Goal: Task Accomplishment & Management: Use online tool/utility

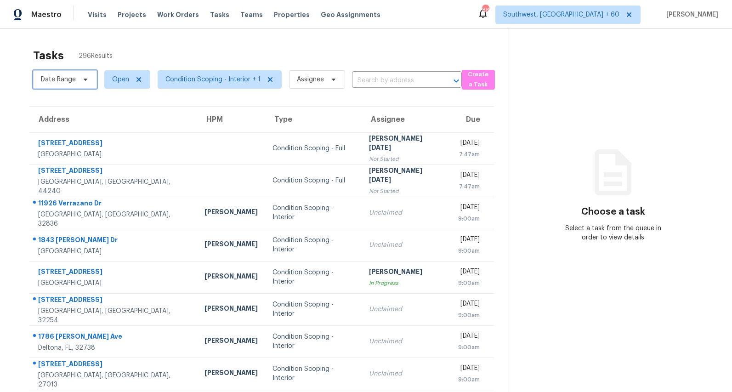
click at [77, 77] on span "Date Range" at bounding box center [65, 79] width 64 height 18
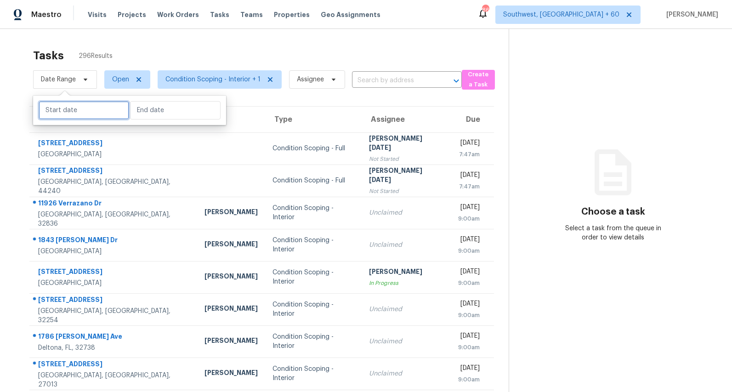
click at [80, 111] on input "text" at bounding box center [84, 110] width 91 height 18
select select "7"
select select "2025"
select select "8"
select select "2025"
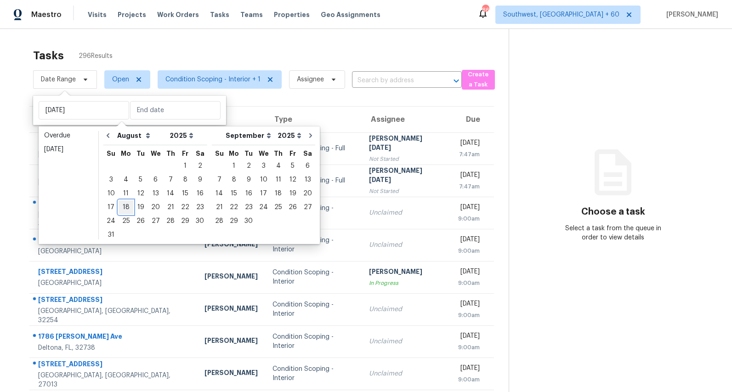
click at [127, 205] on div "18" at bounding box center [126, 207] width 15 height 13
type input "Mon, Aug 18"
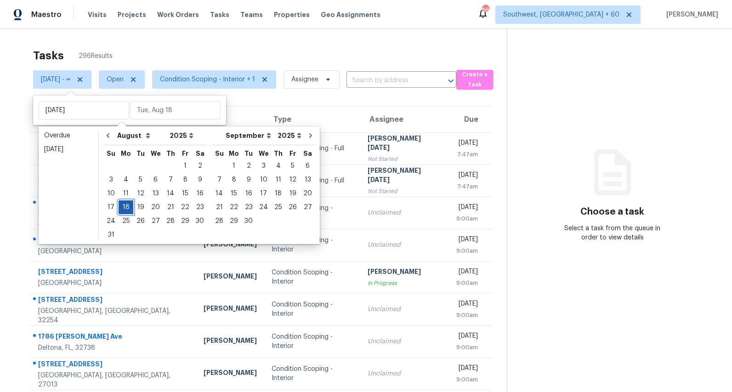
click at [127, 205] on div "18" at bounding box center [126, 207] width 15 height 13
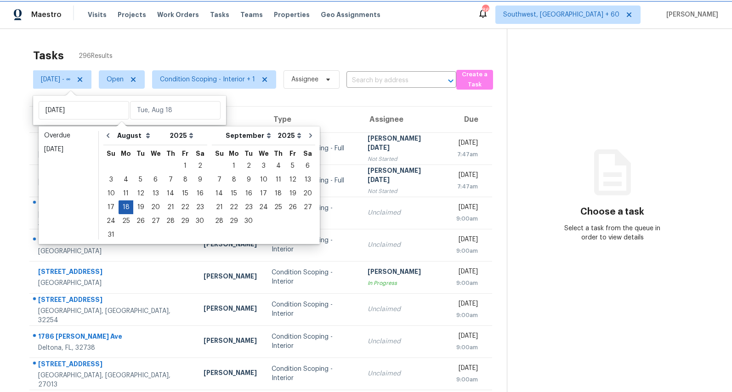
type input "Mon, Aug 18"
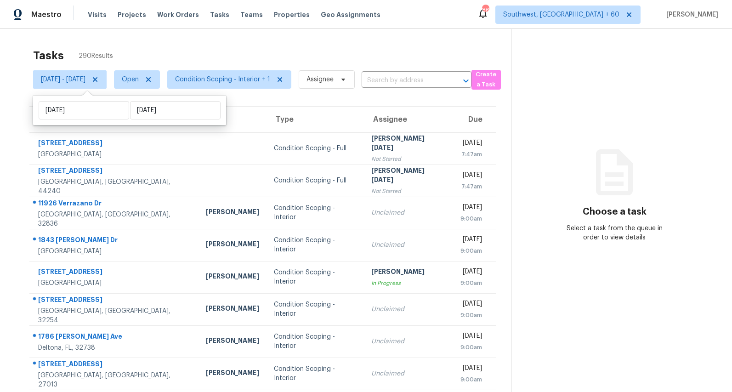
click at [210, 60] on div "Tasks 290 Results" at bounding box center [272, 56] width 478 height 24
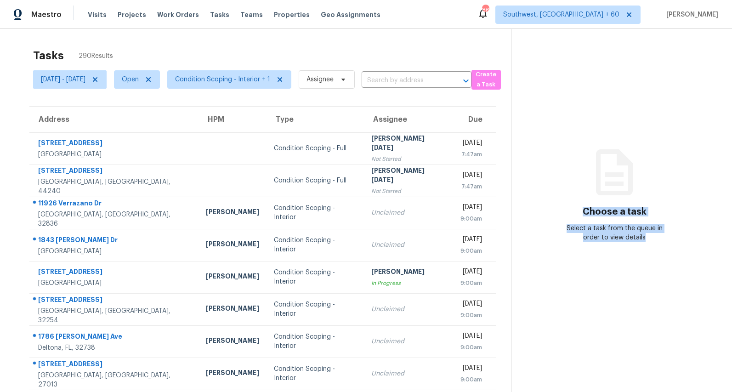
drag, startPoint x: 588, startPoint y: 209, endPoint x: 661, endPoint y: 302, distance: 117.5
click at [661, 302] on section "Choose a task Select a task from the queue in order to view details" at bounding box center [614, 254] width 206 height 450
click at [617, 211] on h3 "Choose a task" at bounding box center [615, 211] width 64 height 9
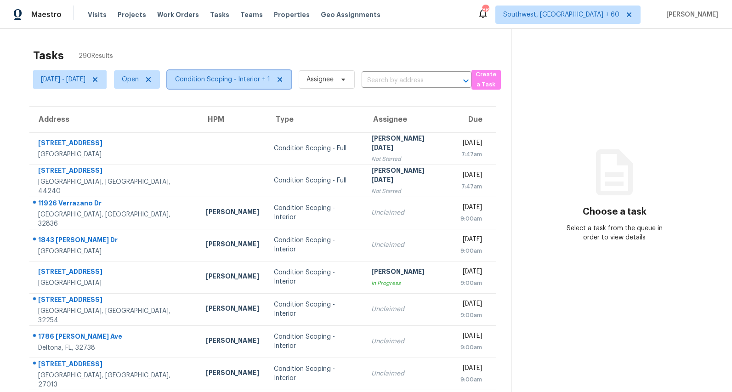
click at [266, 76] on span "Condition Scoping - Interior + 1" at bounding box center [222, 79] width 95 height 9
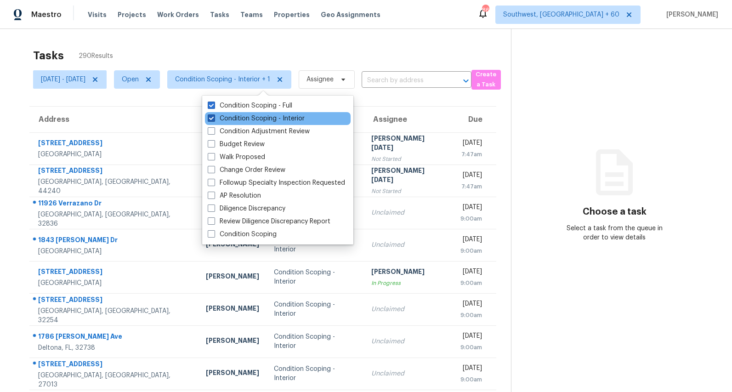
click at [253, 122] on label "Condition Scoping - Interior" at bounding box center [256, 118] width 97 height 9
click at [214, 120] on input "Condition Scoping - Interior" at bounding box center [211, 117] width 6 height 6
checkbox input "false"
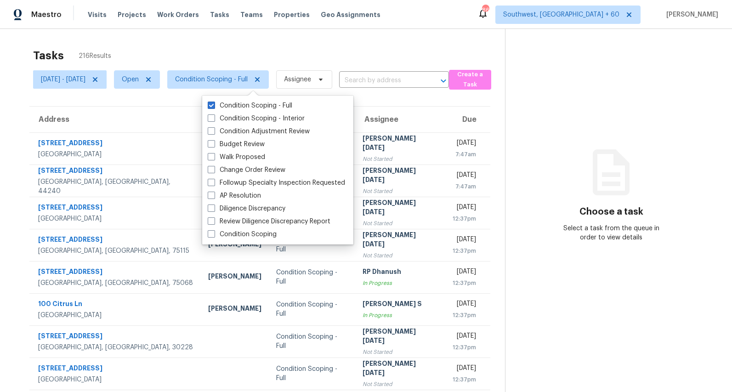
click at [210, 46] on div "Tasks 216 Results" at bounding box center [269, 56] width 472 height 24
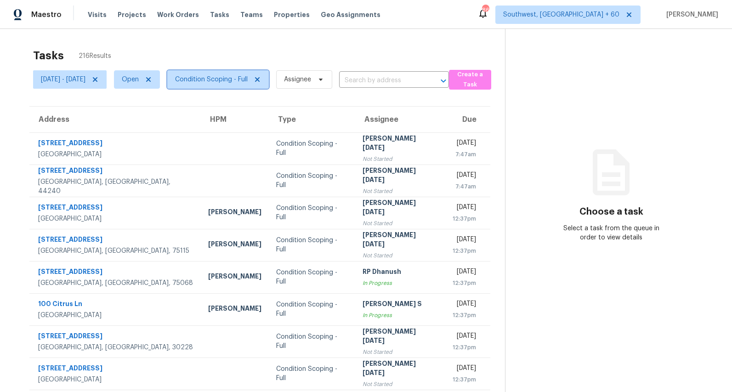
click at [238, 79] on span "Condition Scoping - Full" at bounding box center [211, 79] width 73 height 9
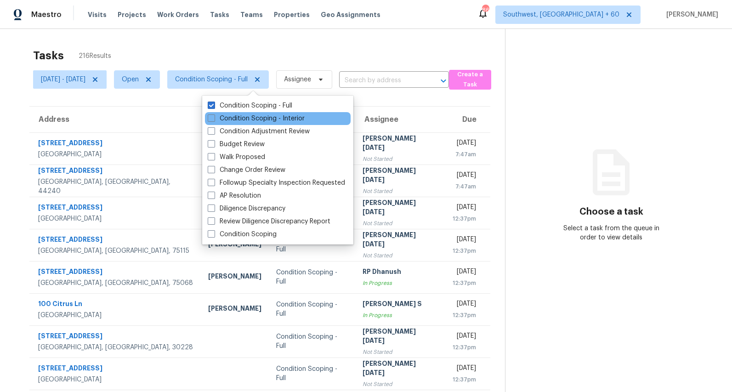
click at [225, 123] on div "Condition Scoping - Interior" at bounding box center [278, 118] width 146 height 13
click at [225, 123] on label "Condition Scoping - Interior" at bounding box center [256, 118] width 97 height 9
click at [214, 120] on input "Condition Scoping - Interior" at bounding box center [211, 117] width 6 height 6
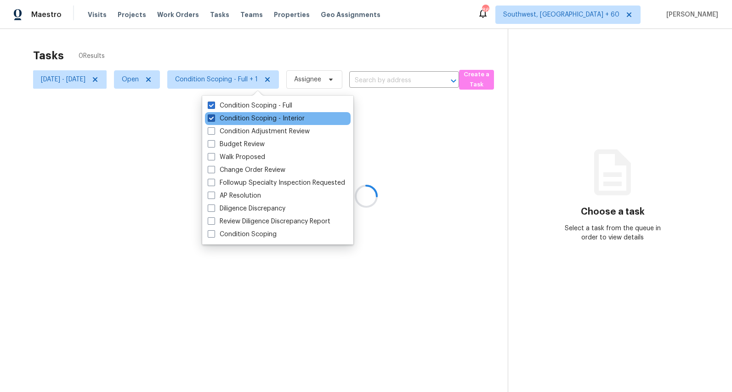
click at [225, 123] on label "Condition Scoping - Interior" at bounding box center [256, 118] width 97 height 9
click at [214, 120] on input "Condition Scoping - Interior" at bounding box center [211, 117] width 6 height 6
click at [225, 123] on label "Condition Scoping - Interior" at bounding box center [256, 118] width 97 height 9
click at [214, 120] on input "Condition Scoping - Interior" at bounding box center [211, 117] width 6 height 6
checkbox input "true"
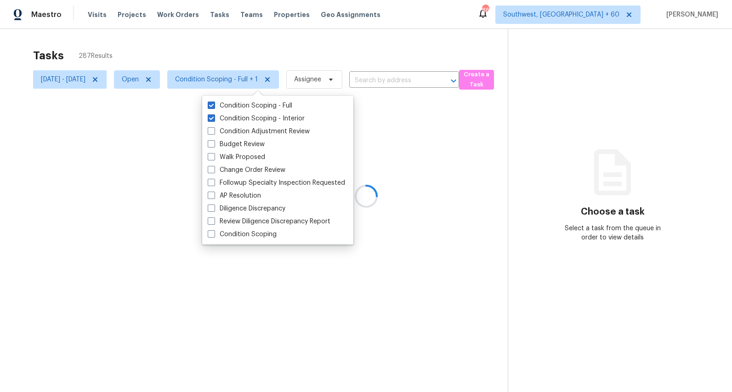
click at [430, 49] on div at bounding box center [366, 196] width 732 height 392
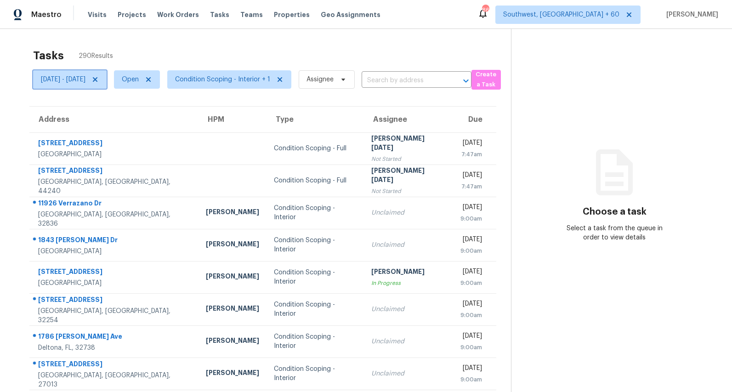
click at [85, 77] on span "[DATE] - [DATE]" at bounding box center [63, 79] width 45 height 9
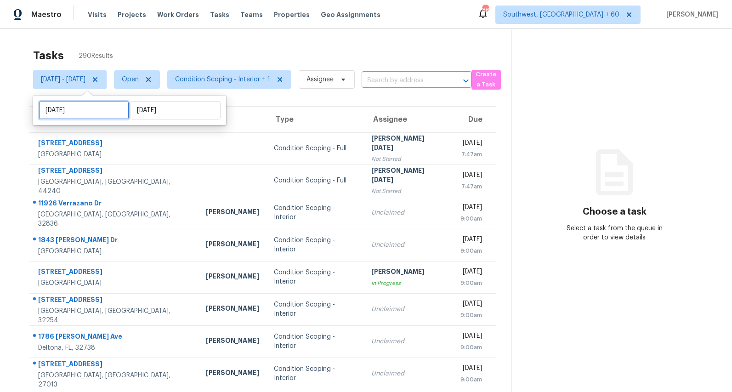
click at [91, 112] on input "Mon, Aug 18" at bounding box center [84, 110] width 91 height 18
select select "7"
select select "2025"
select select "8"
select select "2025"
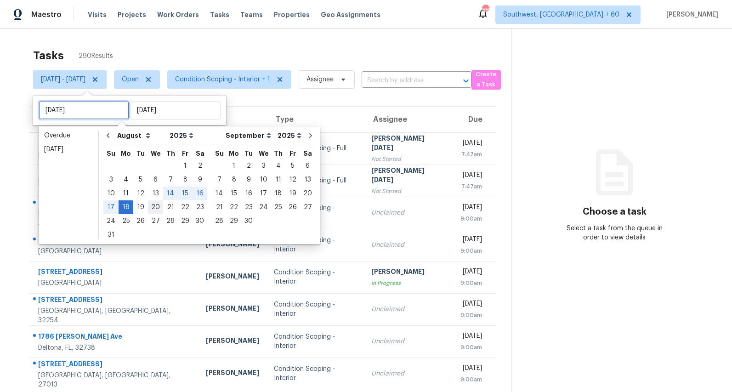
type input "Wed, Aug 20"
click at [134, 205] on div "19" at bounding box center [140, 207] width 15 height 13
type input "[DATE]"
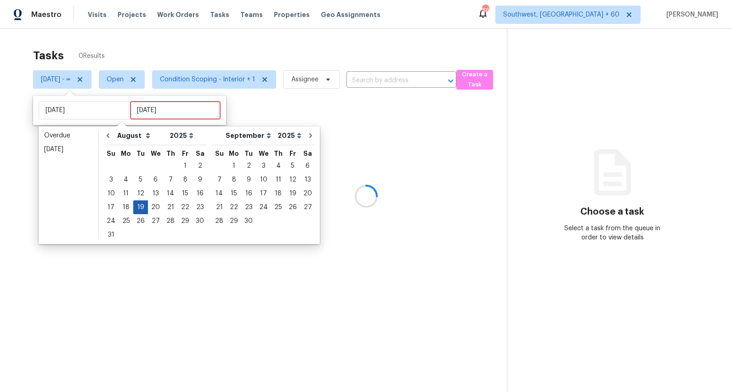
click at [134, 205] on div "19" at bounding box center [140, 207] width 15 height 13
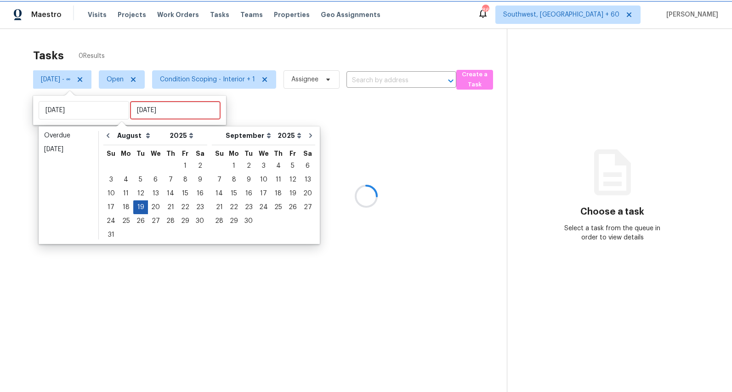
type input "[DATE]"
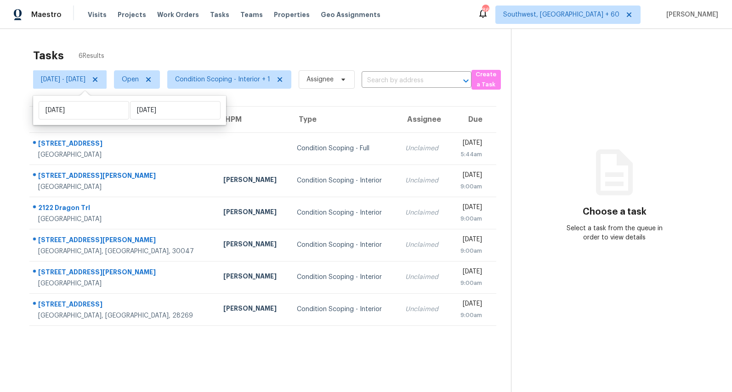
click at [134, 52] on div "Tasks 6 Results" at bounding box center [272, 56] width 478 height 24
click at [70, 79] on span "[DATE] - [DATE]" at bounding box center [63, 79] width 45 height 9
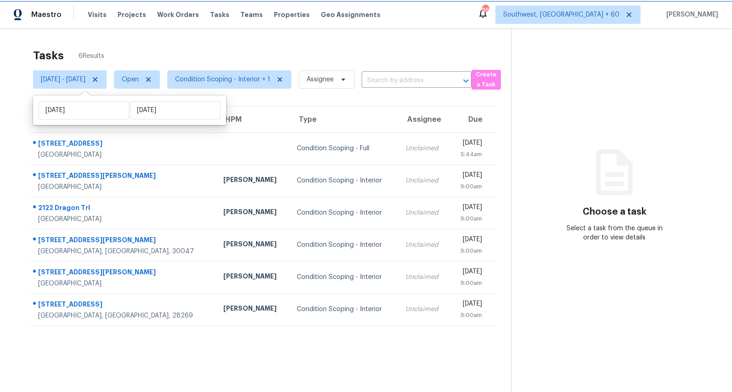
click at [99, 82] on icon at bounding box center [94, 79] width 7 height 7
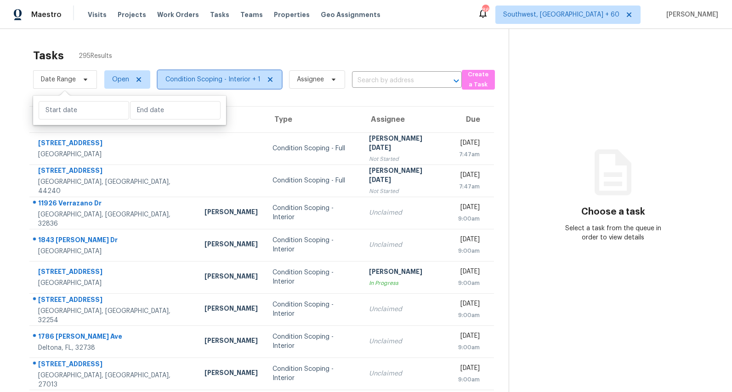
click at [223, 77] on span "Condition Scoping - Interior + 1" at bounding box center [212, 79] width 95 height 9
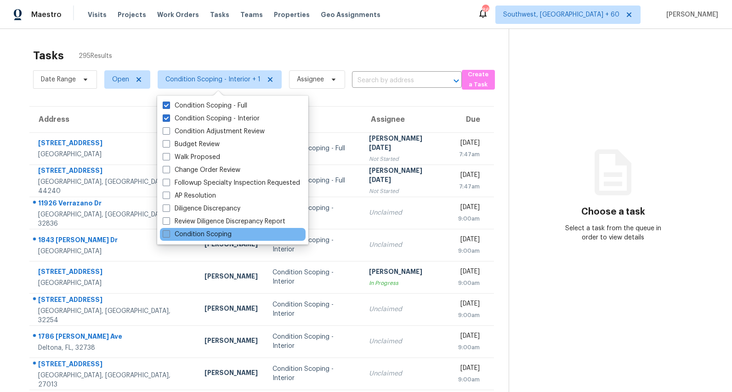
click at [216, 234] on label "Condition Scoping" at bounding box center [197, 234] width 69 height 9
click at [169, 234] on input "Condition Scoping" at bounding box center [166, 233] width 6 height 6
checkbox input "true"
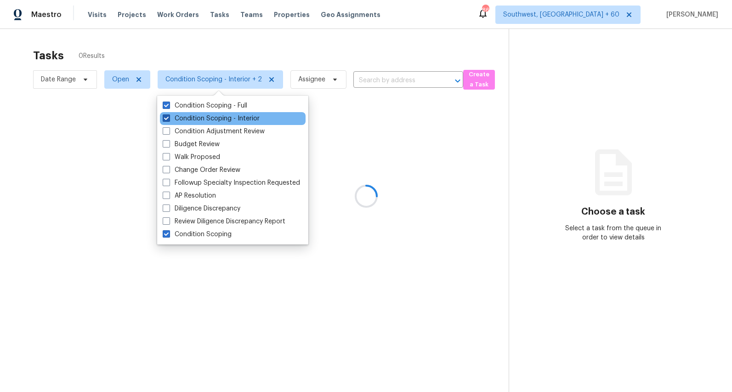
click at [201, 117] on label "Condition Scoping - Interior" at bounding box center [211, 118] width 97 height 9
click at [169, 117] on input "Condition Scoping - Interior" at bounding box center [166, 117] width 6 height 6
checkbox input "false"
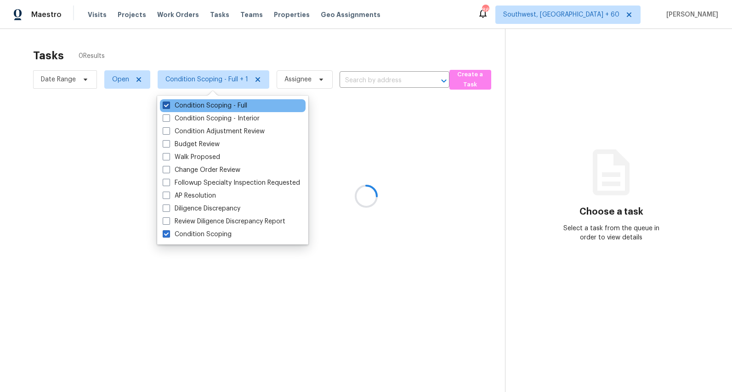
click at [198, 102] on label "Condition Scoping - Full" at bounding box center [205, 105] width 85 height 9
click at [169, 102] on input "Condition Scoping - Full" at bounding box center [166, 104] width 6 height 6
checkbox input "false"
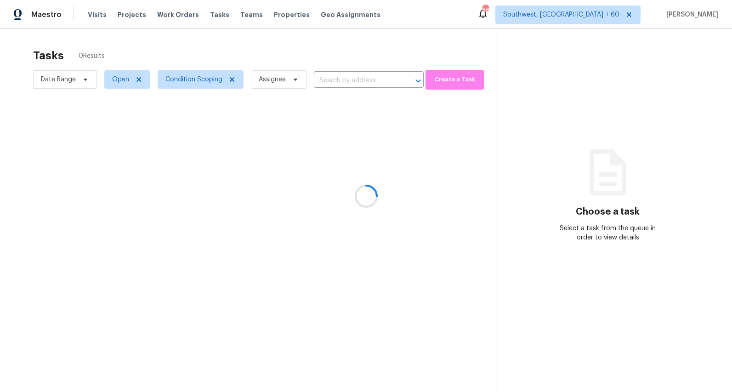
click at [260, 40] on div at bounding box center [366, 196] width 732 height 392
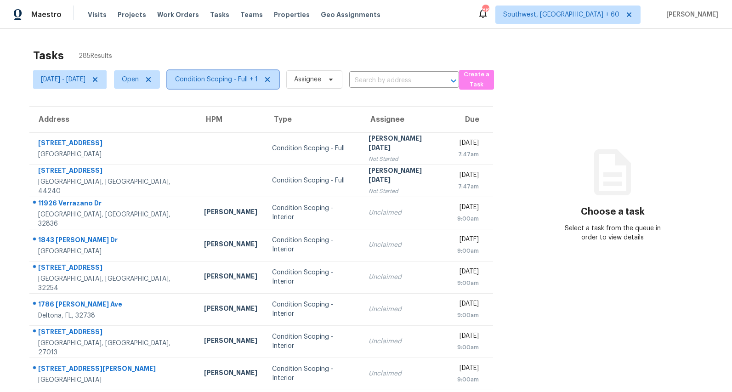
click at [245, 79] on span "Condition Scoping - Full + 1" at bounding box center [216, 79] width 83 height 9
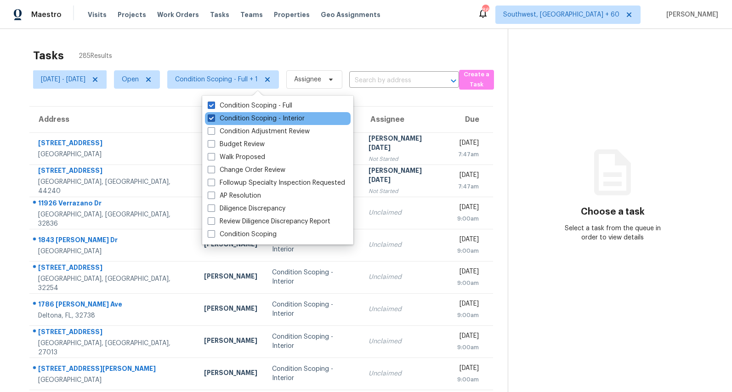
click at [228, 119] on label "Condition Scoping - Interior" at bounding box center [256, 118] width 97 height 9
click at [214, 119] on input "Condition Scoping - Interior" at bounding box center [211, 117] width 6 height 6
checkbox input "false"
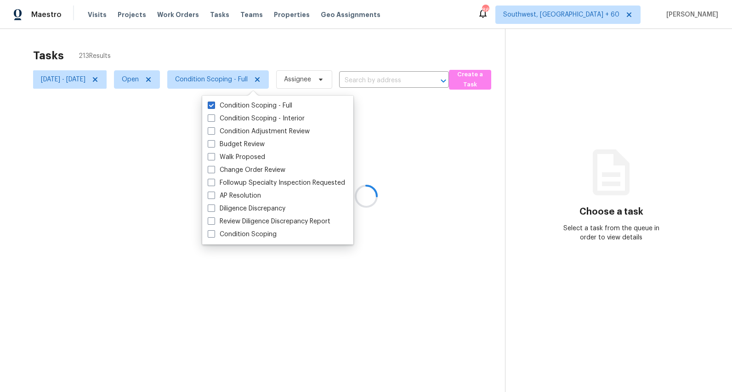
click at [169, 51] on div at bounding box center [366, 196] width 732 height 392
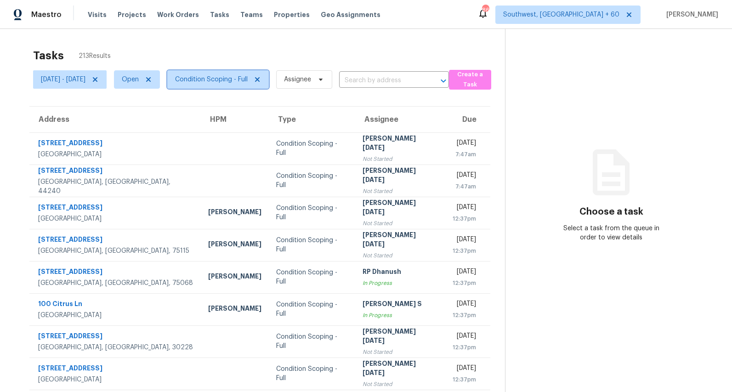
click at [248, 81] on span "Condition Scoping - Full" at bounding box center [211, 79] width 73 height 9
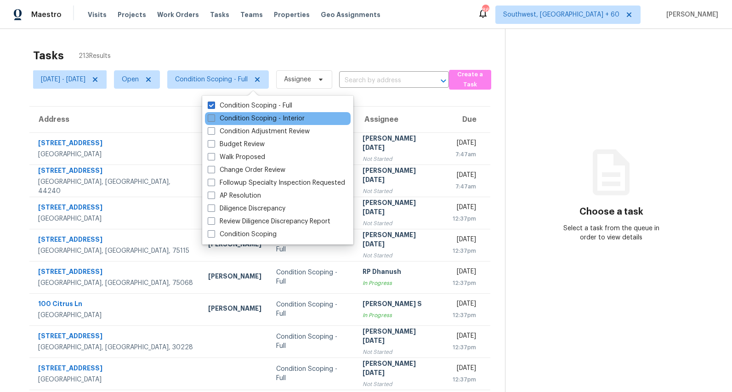
click at [237, 119] on label "Condition Scoping - Interior" at bounding box center [256, 118] width 97 height 9
click at [214, 119] on input "Condition Scoping - Interior" at bounding box center [211, 117] width 6 height 6
checkbox input "true"
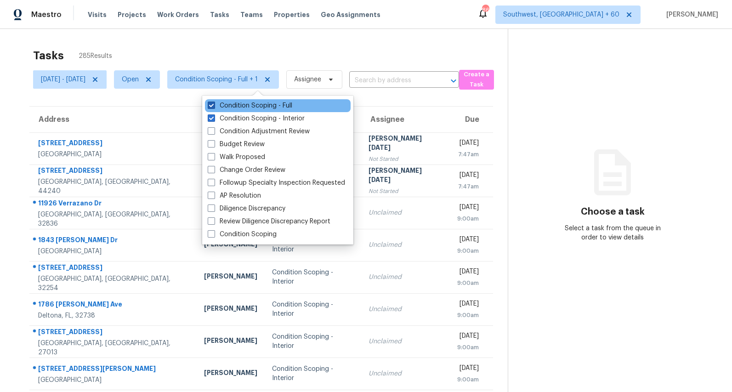
click at [236, 104] on label "Condition Scoping - Full" at bounding box center [250, 105] width 85 height 9
click at [214, 104] on input "Condition Scoping - Full" at bounding box center [211, 104] width 6 height 6
checkbox input "false"
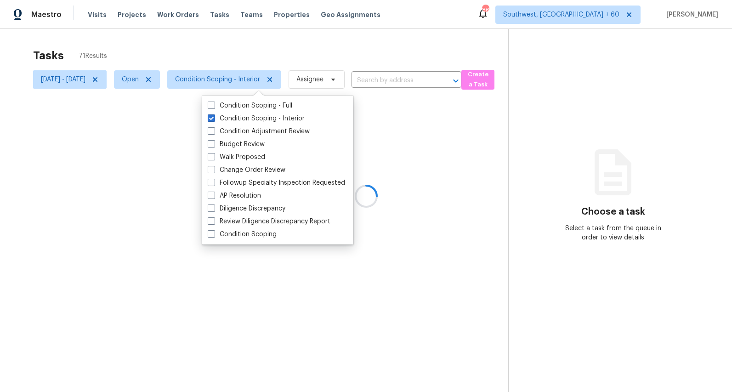
click at [219, 59] on div at bounding box center [366, 196] width 732 height 392
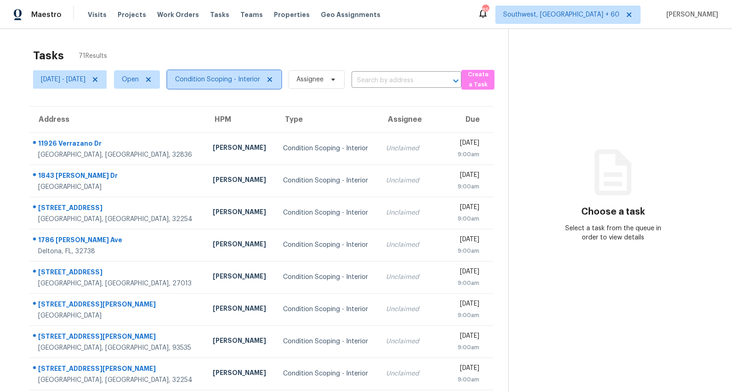
click at [256, 85] on span "Condition Scoping - Interior" at bounding box center [224, 79] width 114 height 18
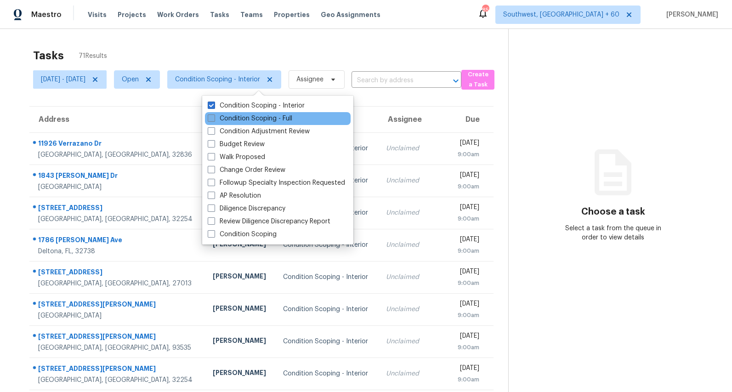
click at [246, 116] on label "Condition Scoping - Full" at bounding box center [250, 118] width 85 height 9
click at [214, 116] on input "Condition Scoping - Full" at bounding box center [211, 117] width 6 height 6
checkbox input "true"
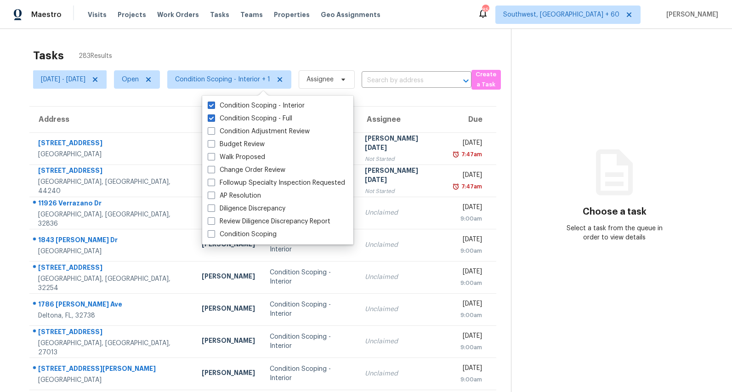
click at [199, 59] on div "Tasks 283 Results" at bounding box center [272, 56] width 478 height 24
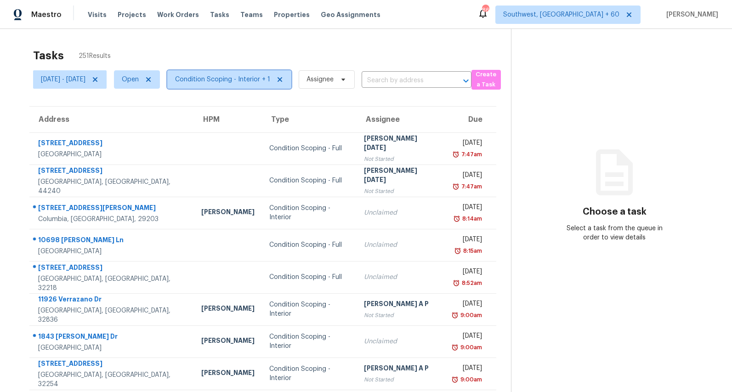
click at [264, 76] on span "Condition Scoping - Interior + 1" at bounding box center [222, 79] width 95 height 9
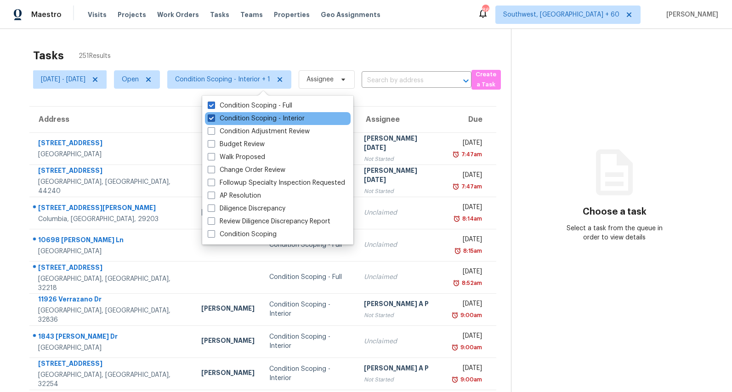
click at [268, 122] on label "Condition Scoping - Interior" at bounding box center [256, 118] width 97 height 9
click at [214, 120] on input "Condition Scoping - Interior" at bounding box center [211, 117] width 6 height 6
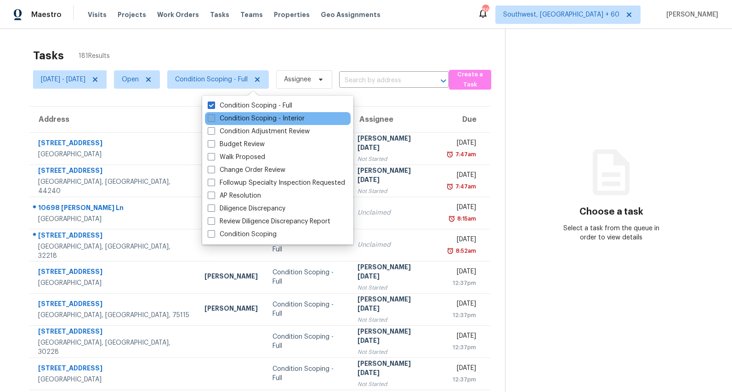
click at [267, 119] on label "Condition Scoping - Interior" at bounding box center [256, 118] width 97 height 9
click at [214, 119] on input "Condition Scoping - Interior" at bounding box center [211, 117] width 6 height 6
checkbox input "true"
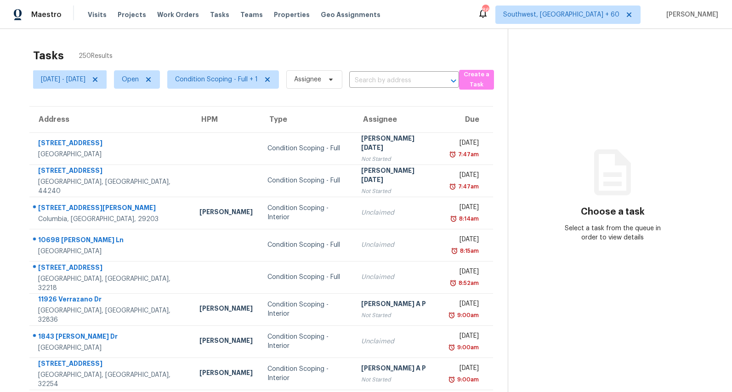
click at [226, 33] on div "Tasks 250 Results [DATE] - [DATE] Open Condition Scoping - Full + 1 Assignee ​ …" at bounding box center [366, 254] width 732 height 450
